Goal: Transaction & Acquisition: Purchase product/service

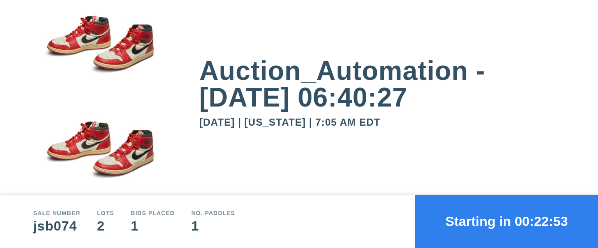
click at [507, 221] on button "Starting in 00:22:53" at bounding box center [507, 220] width 183 height 53
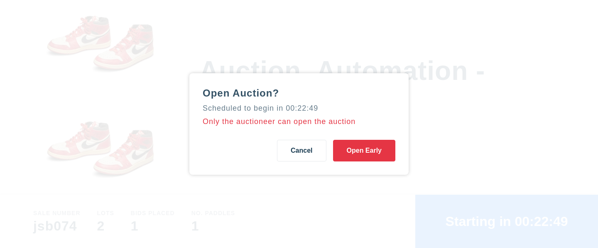
click at [364, 150] on button "Open Early" at bounding box center [364, 151] width 62 height 22
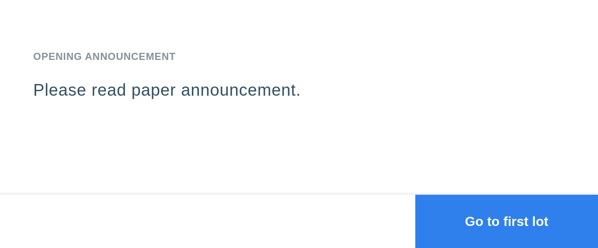
click at [507, 221] on button "Go to first lot" at bounding box center [507, 220] width 183 height 53
